Goal: Transaction & Acquisition: Download file/media

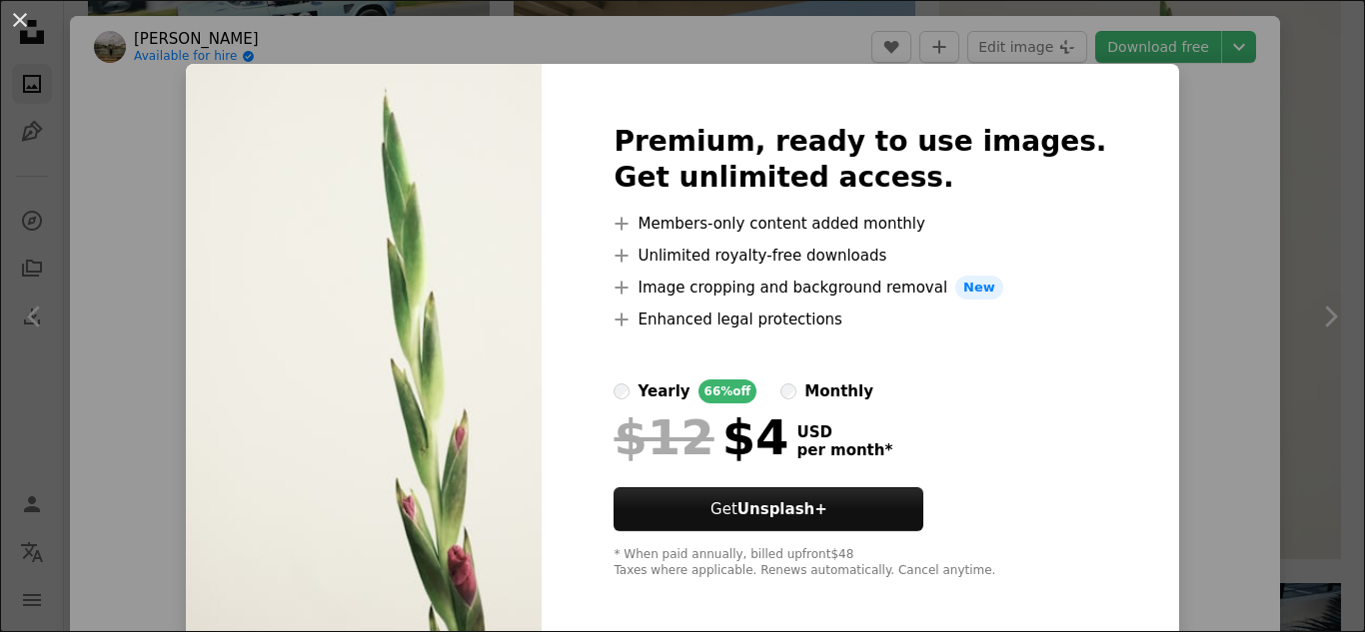
click at [1141, 259] on div "An X shape Premium, ready to use images. Get unlimited access. A plus sign Memb…" at bounding box center [682, 316] width 1365 height 632
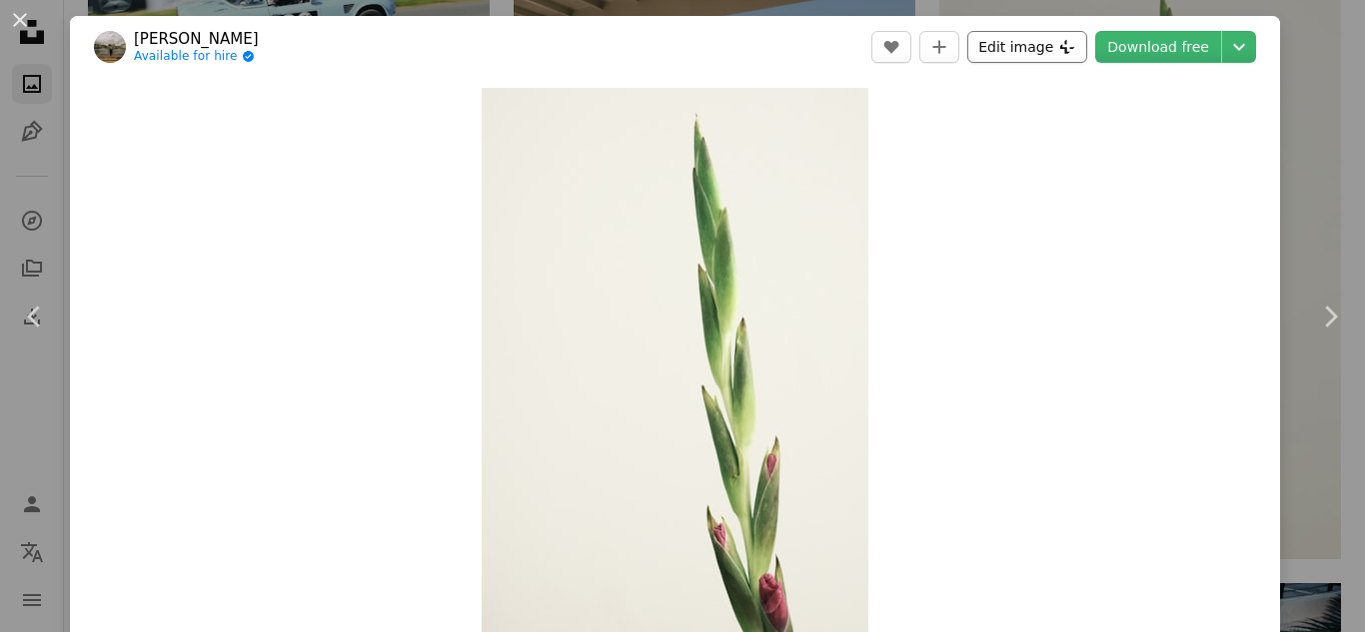
click at [1018, 40] on button "Edit image Plus sign for Unsplash+" at bounding box center [1027, 47] width 120 height 32
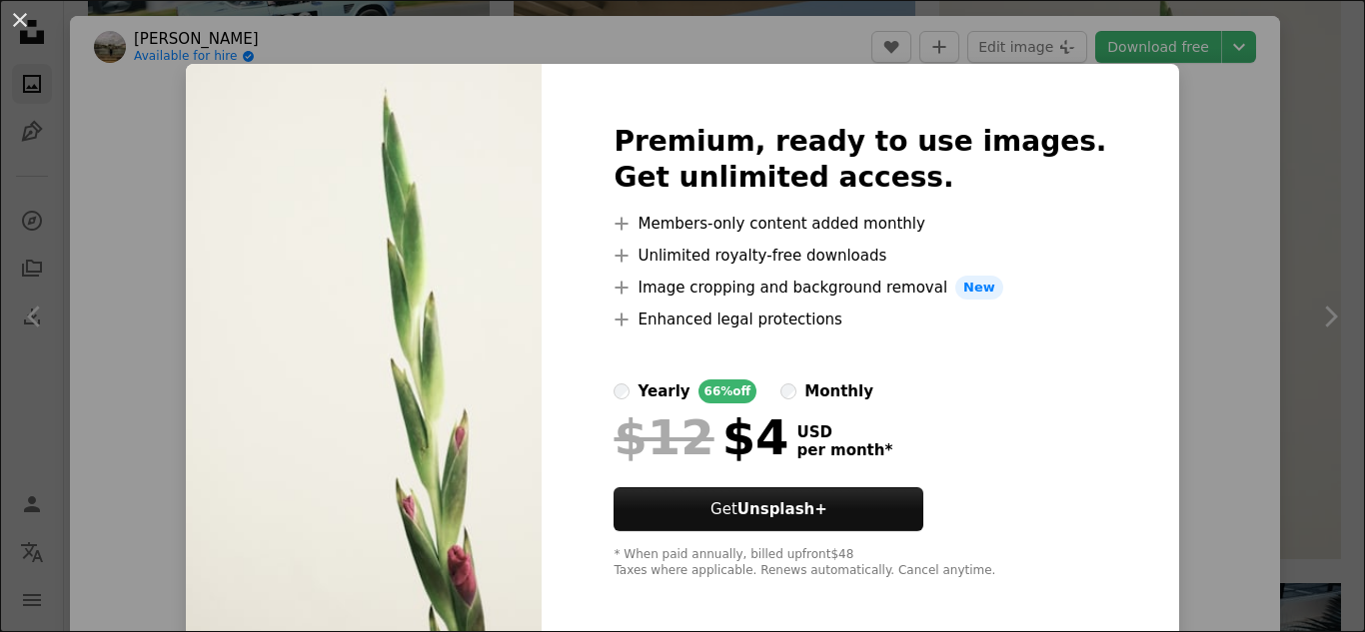
click at [1128, 184] on div "An X shape Premium, ready to use images. Get unlimited access. A plus sign Memb…" at bounding box center [682, 316] width 1365 height 632
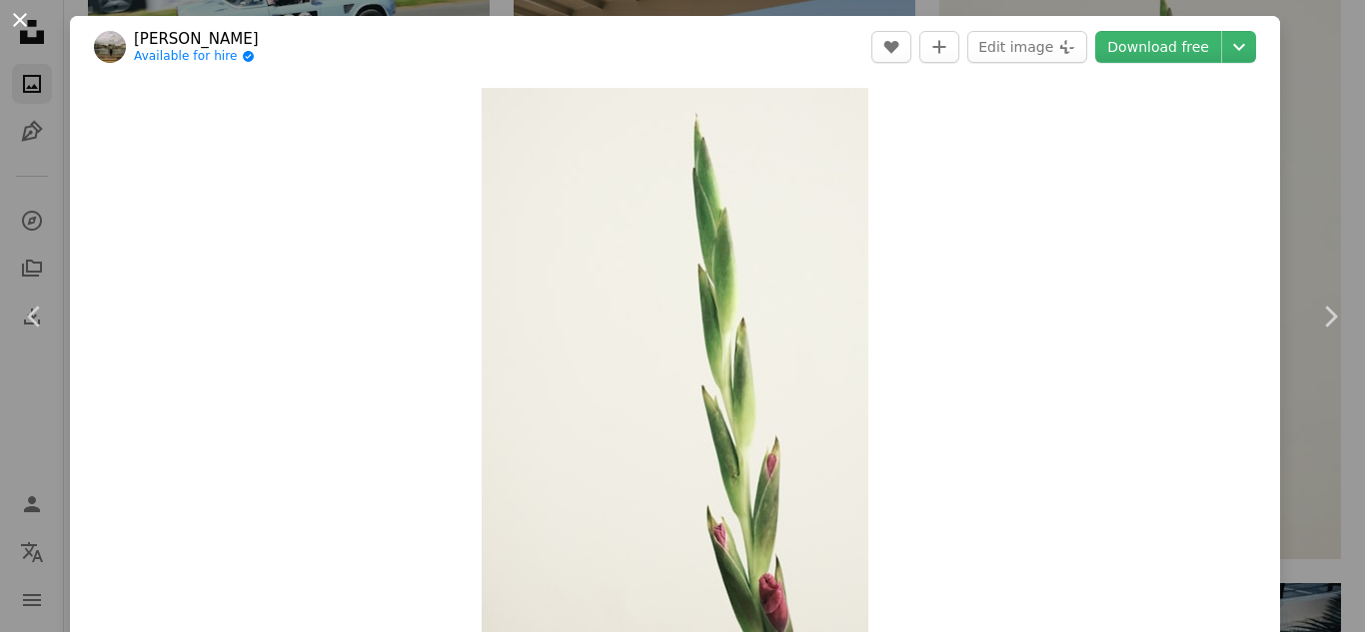
click at [27, 12] on button "An X shape" at bounding box center [20, 20] width 24 height 24
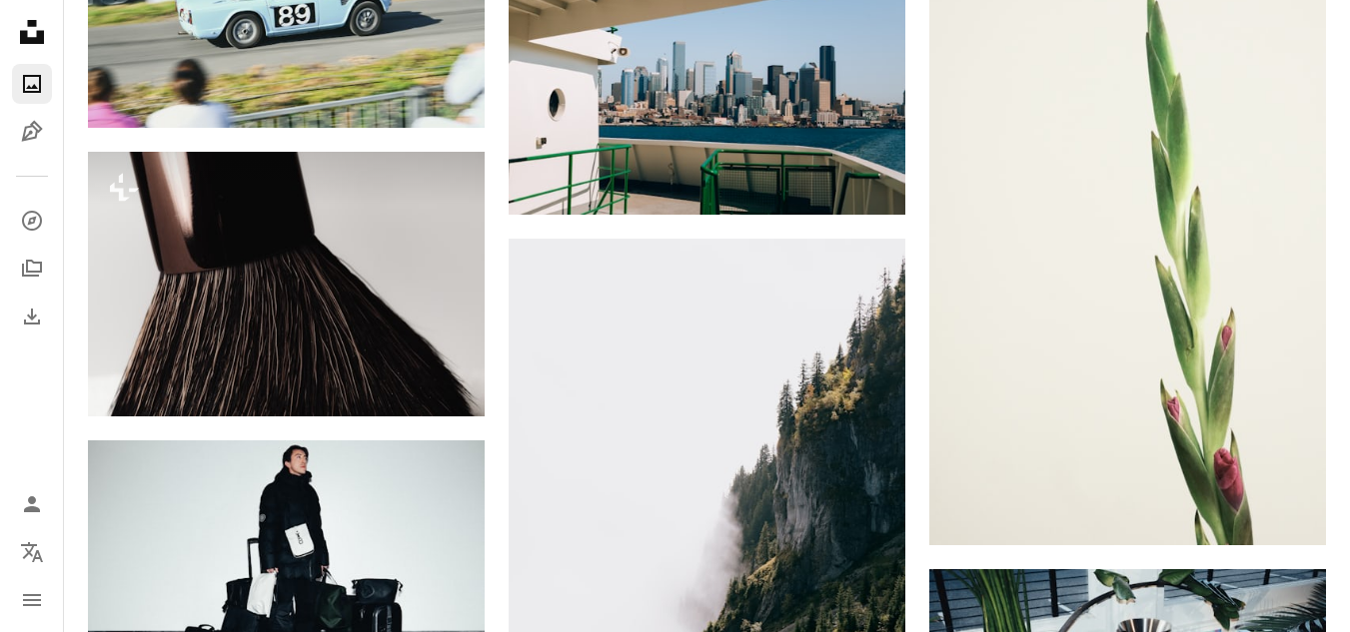
click at [27, 29] on icon "Unsplash logo Unsplash Home" at bounding box center [32, 32] width 40 height 40
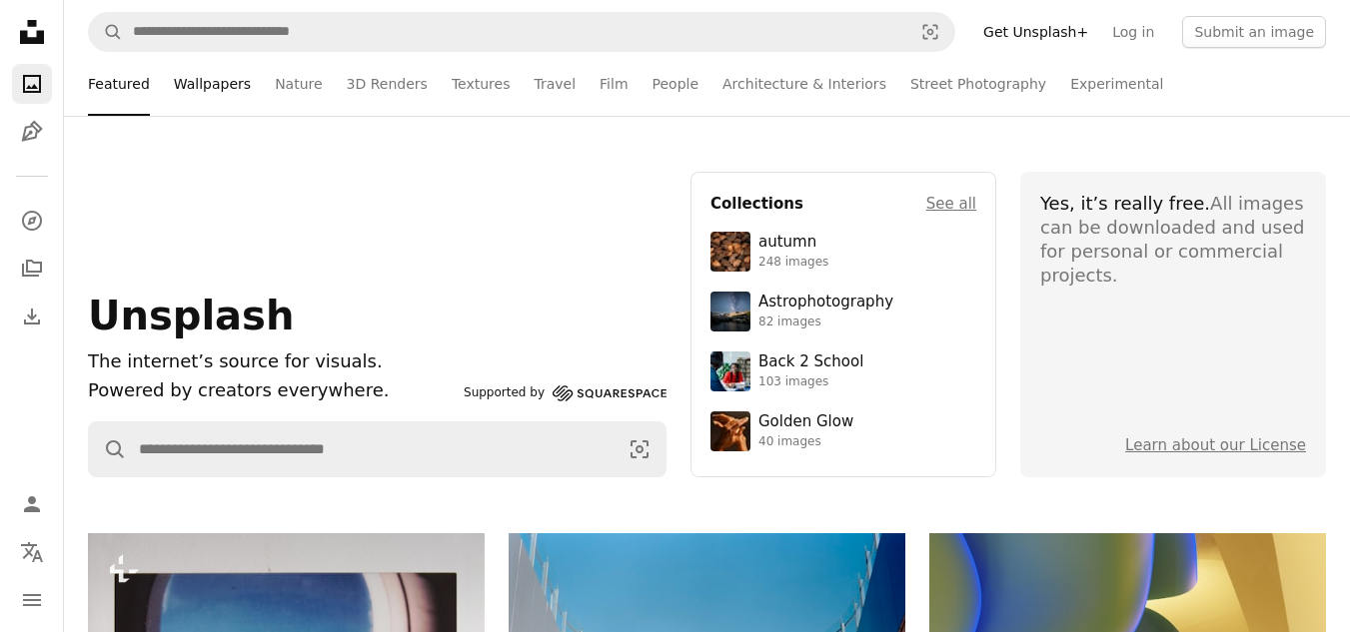
click at [207, 83] on link "Wallpapers" at bounding box center [212, 84] width 77 height 64
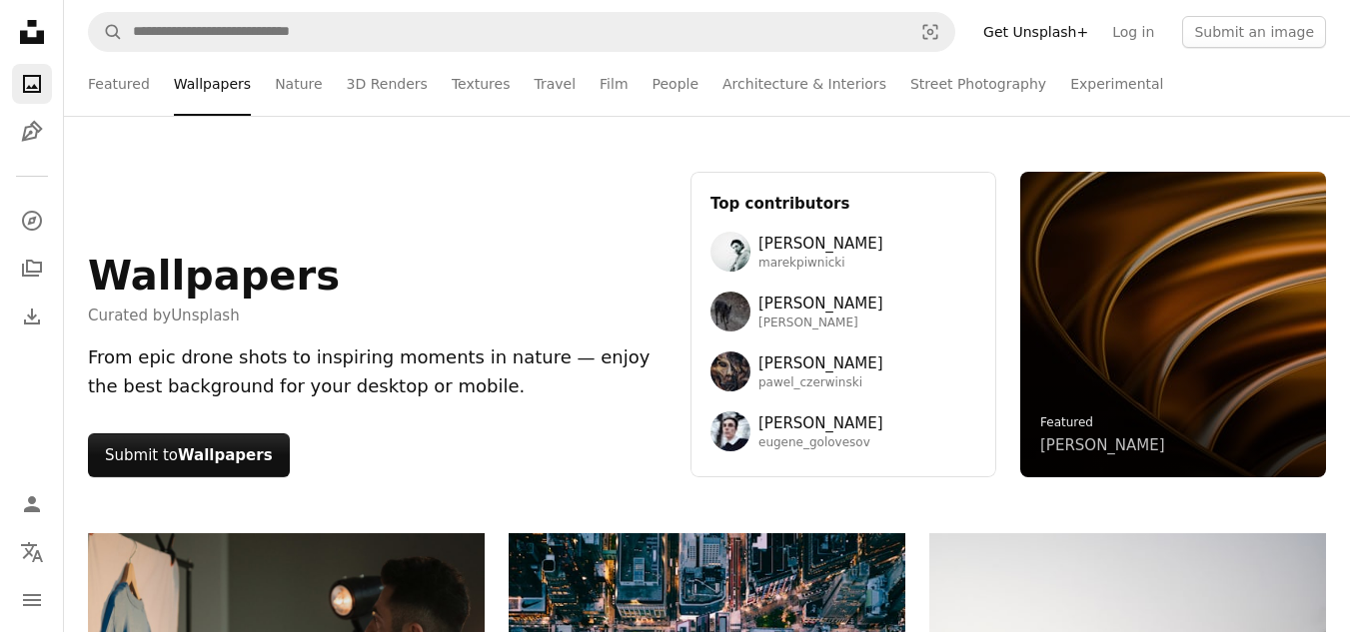
click at [1100, 444] on link "[PERSON_NAME]" at bounding box center [1102, 446] width 125 height 24
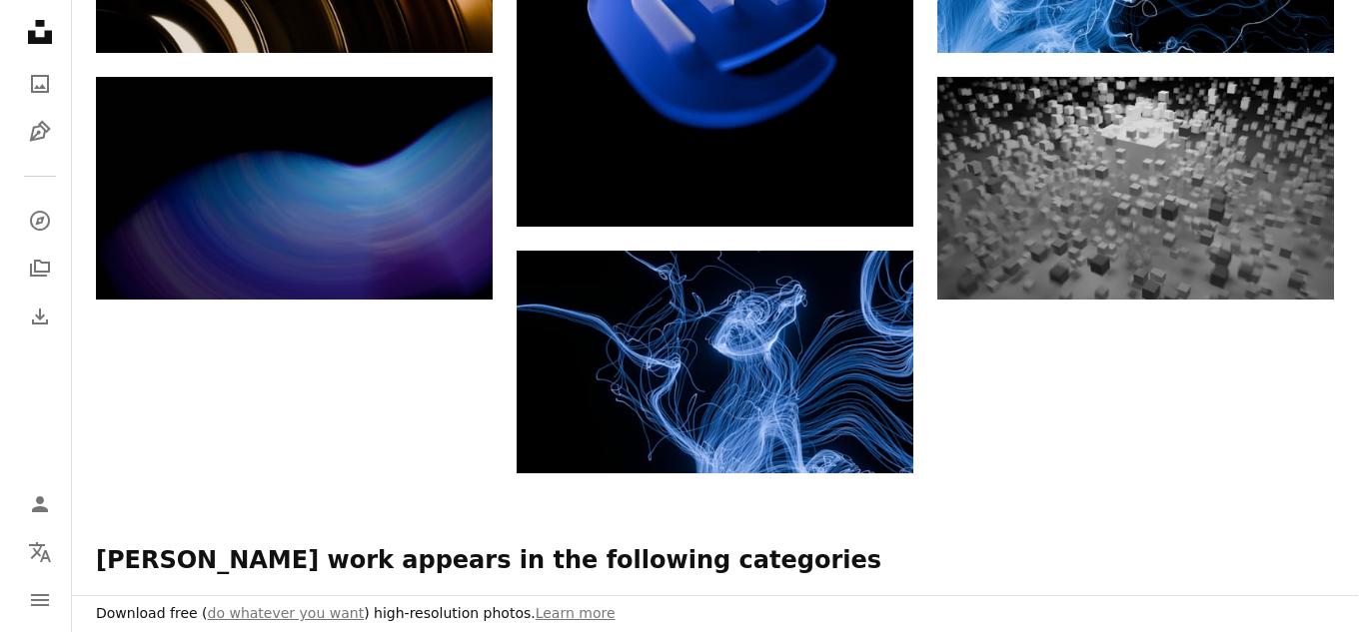
scroll to position [919, 0]
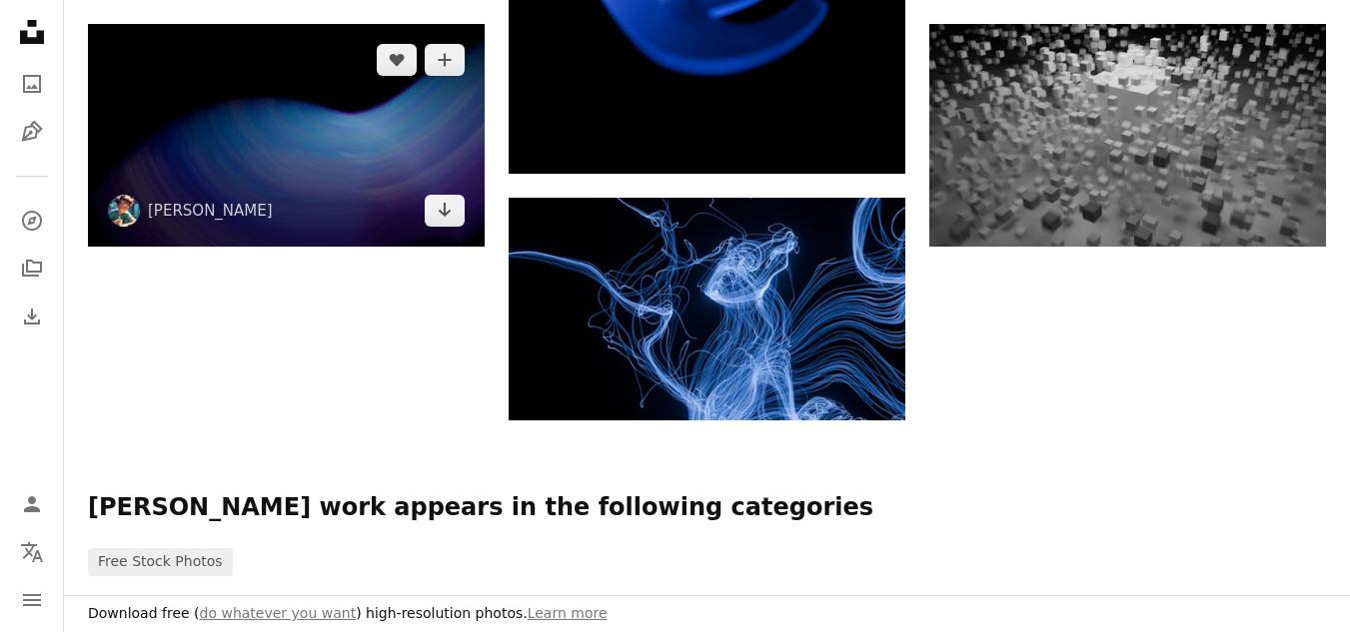
click at [310, 188] on img at bounding box center [286, 135] width 397 height 223
click at [310, 188] on body "Unsplash logo Unsplash Home A photo Pen Tool A compass A stack of folders Downl…" at bounding box center [675, 100] width 1350 height 2039
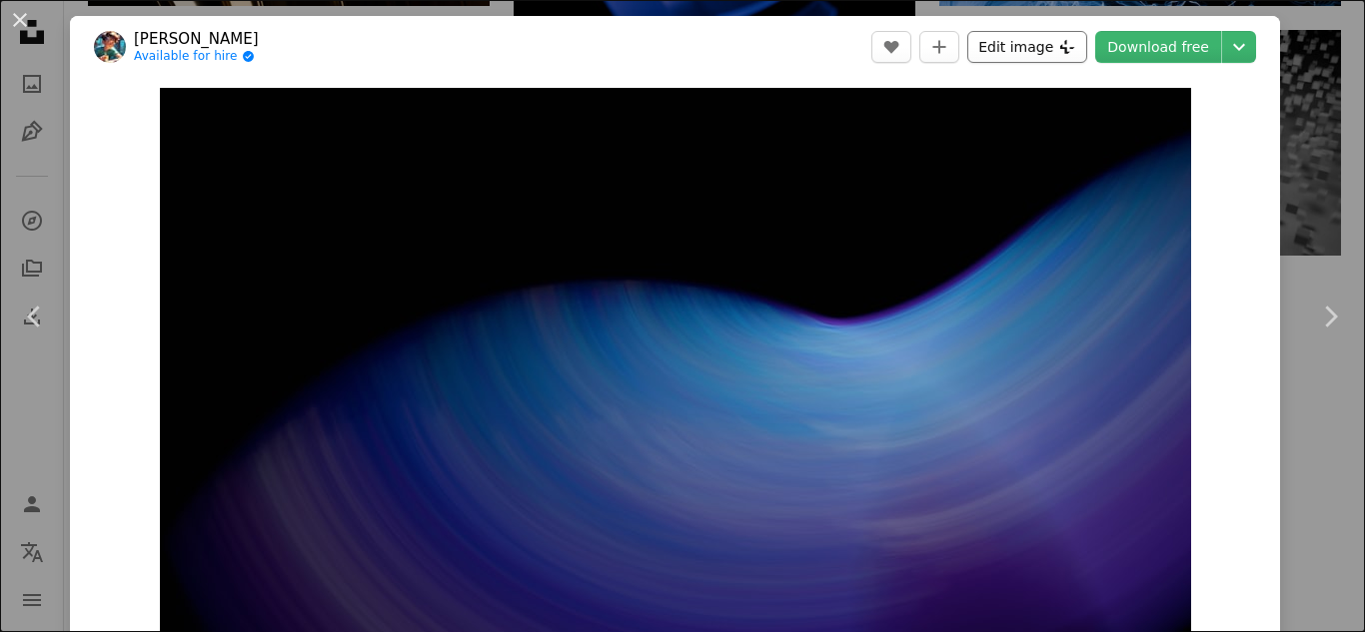
click at [1009, 45] on button "Edit image Plus sign for Unsplash+" at bounding box center [1027, 47] width 120 height 32
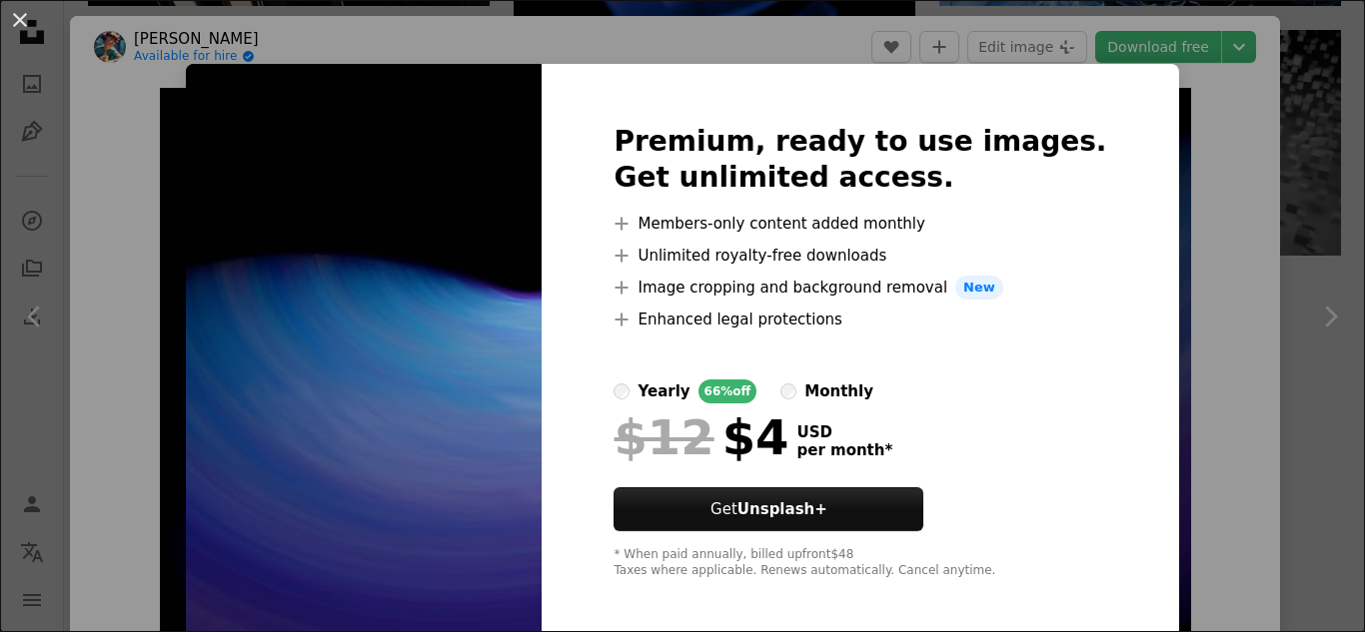
click at [410, 291] on img at bounding box center [364, 351] width 356 height 575
click at [1260, 110] on div "An X shape Premium, ready to use images. Get unlimited access. A plus sign Memb…" at bounding box center [682, 316] width 1365 height 632
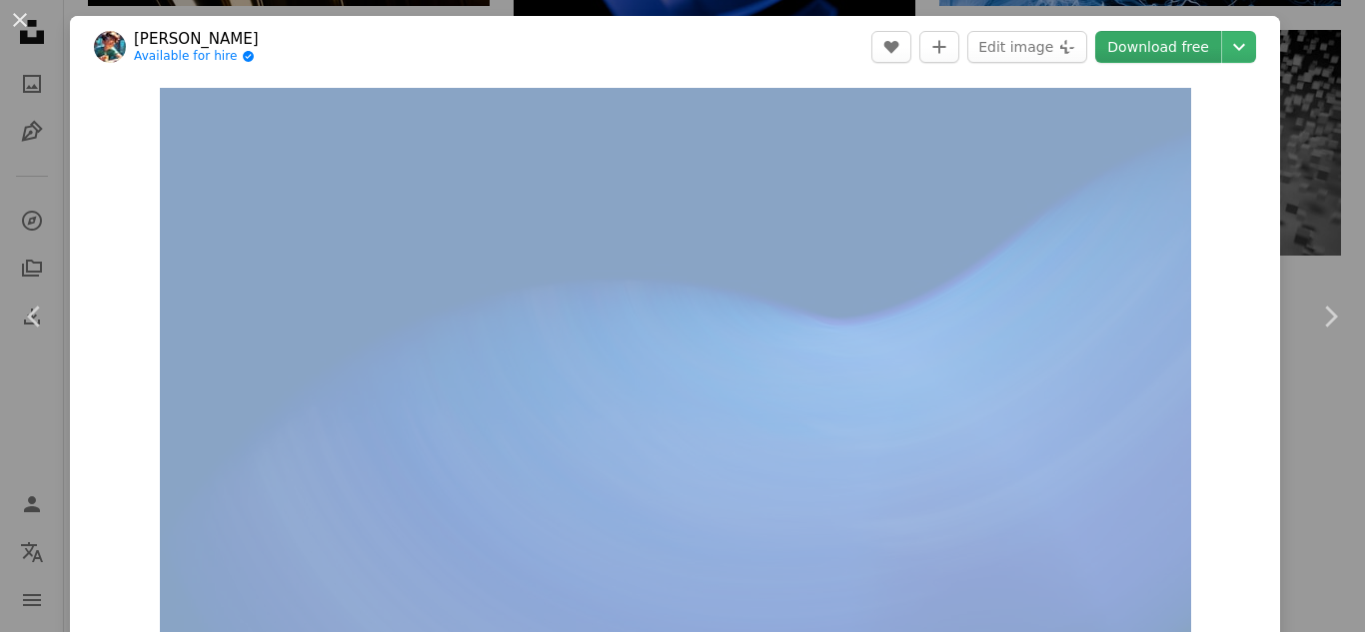
drag, startPoint x: 1260, startPoint y: 110, endPoint x: 1169, endPoint y: 43, distance: 112.9
click at [1169, 43] on div "[PERSON_NAME] Available for hire A checkmark inside of a circle A heart A plus …" at bounding box center [675, 445] width 1210 height 858
click at [1169, 43] on link "Download free" at bounding box center [1158, 47] width 126 height 32
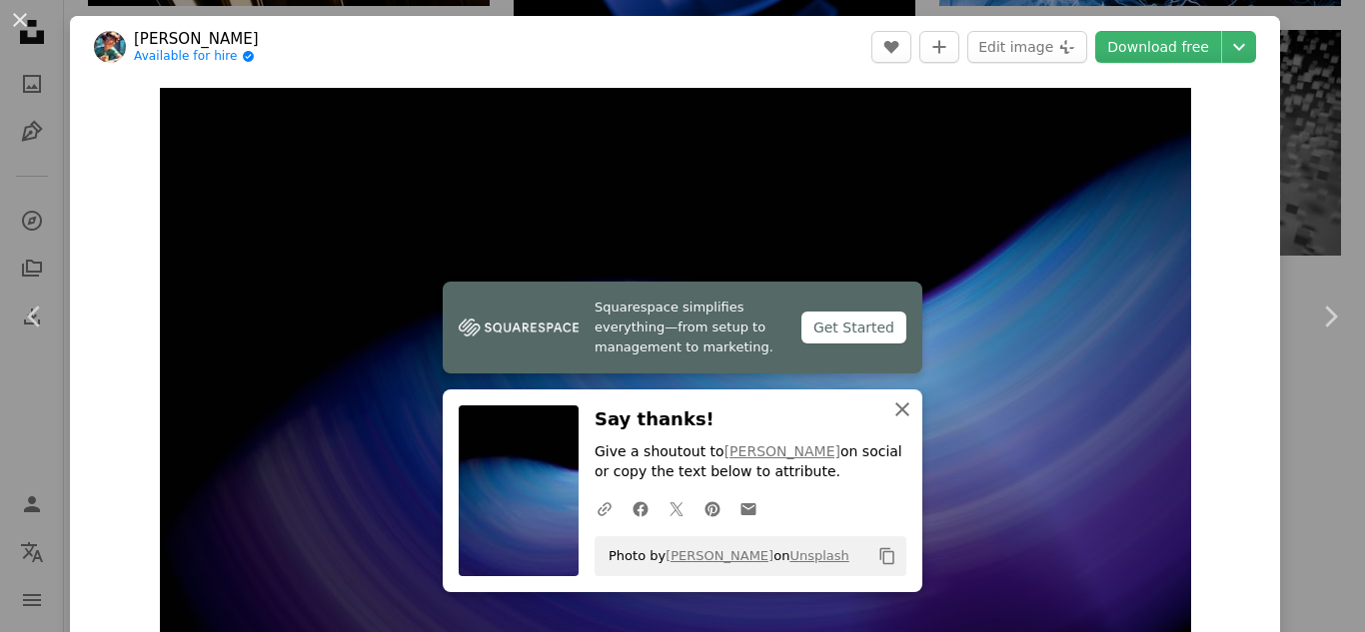
click at [892, 404] on icon "An X shape" at bounding box center [902, 410] width 24 height 24
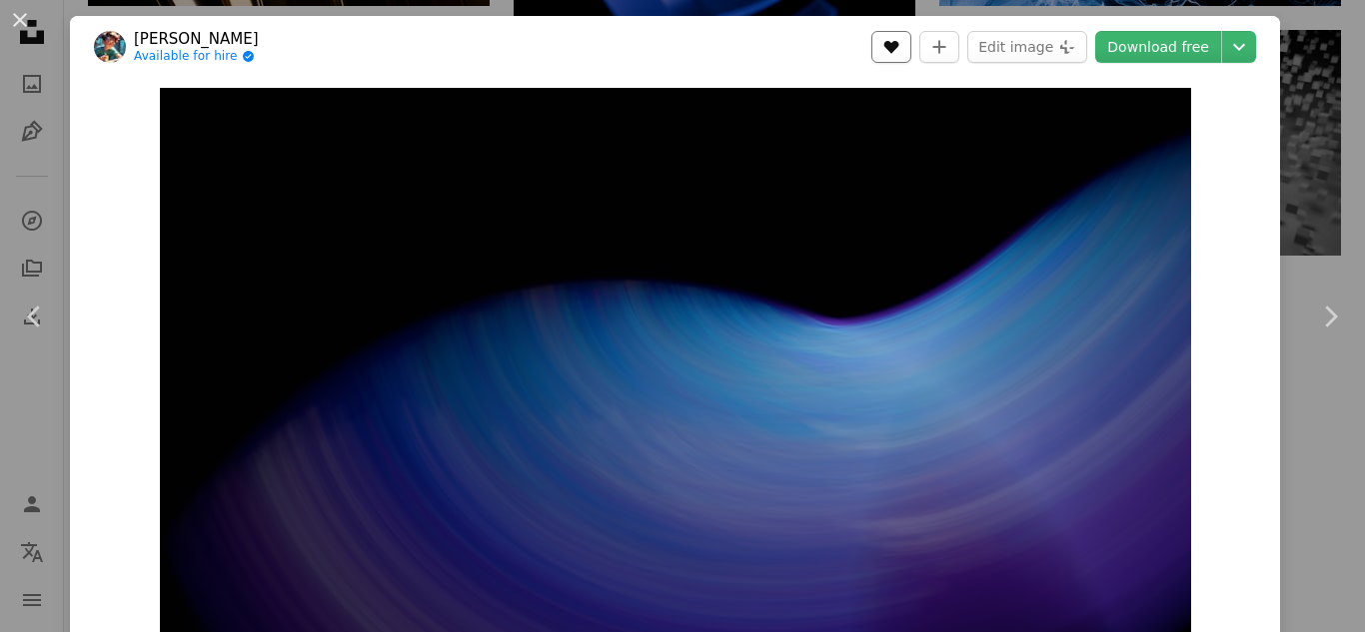
click at [905, 44] on button "A heart" at bounding box center [891, 47] width 40 height 32
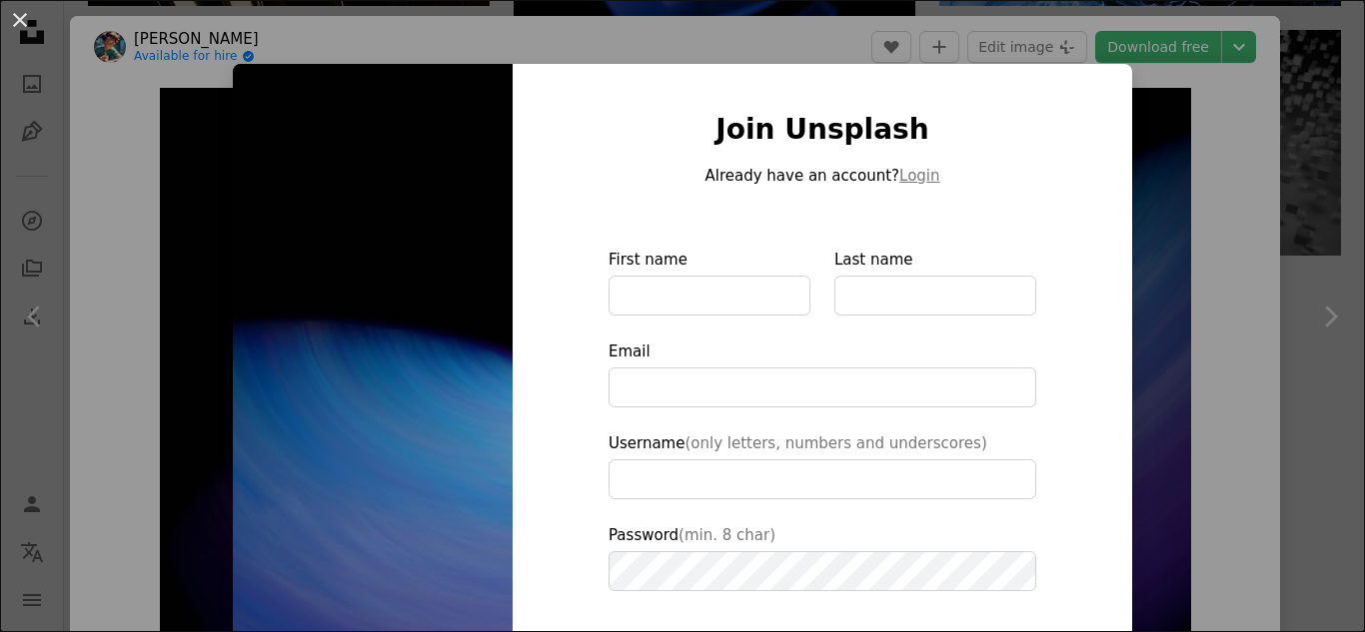
click at [358, 115] on img at bounding box center [373, 452] width 280 height 776
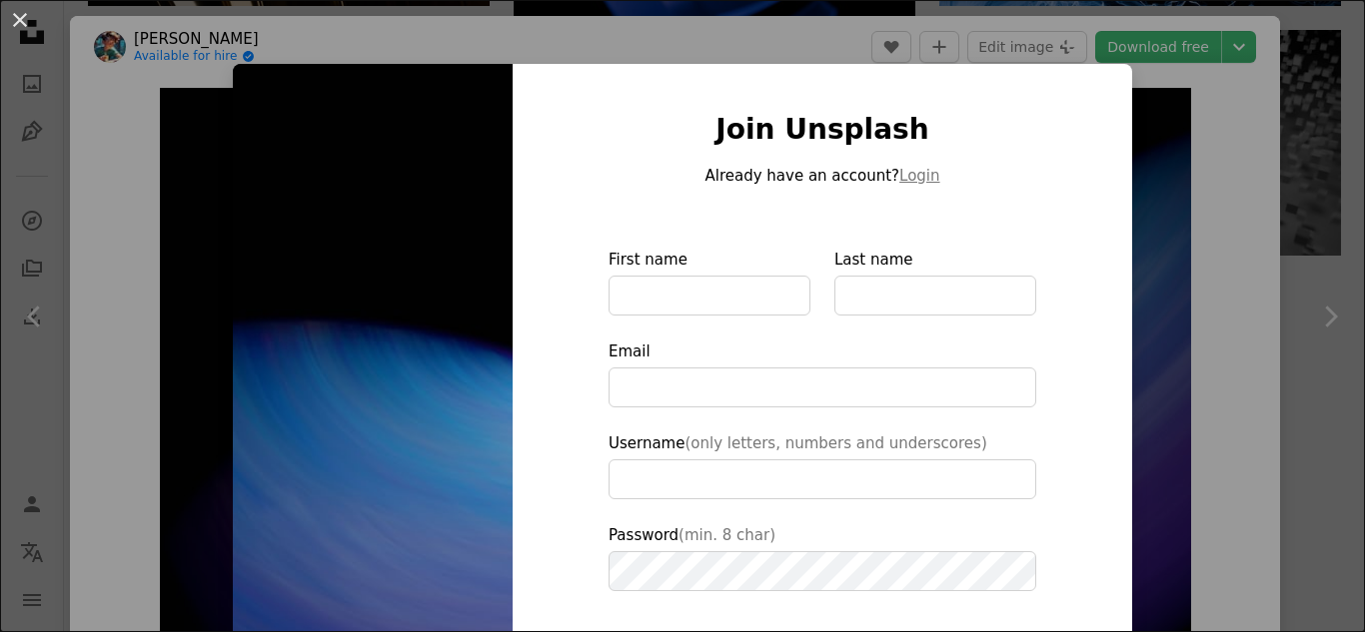
click at [358, 115] on img at bounding box center [373, 452] width 280 height 776
drag, startPoint x: 358, startPoint y: 115, endPoint x: 852, endPoint y: 32, distance: 501.4
click at [852, 32] on div "An X shape Join Unsplash Already have an account? Login First name Last name Em…" at bounding box center [682, 316] width 1365 height 632
